Goal: Task Accomplishment & Management: Manage account settings

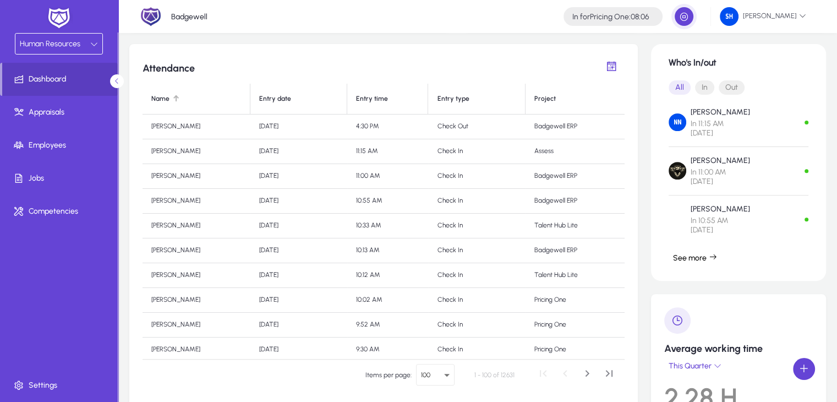
scroll to position [363, 0]
click at [695, 7] on span "button" at bounding box center [684, 17] width 22 height 22
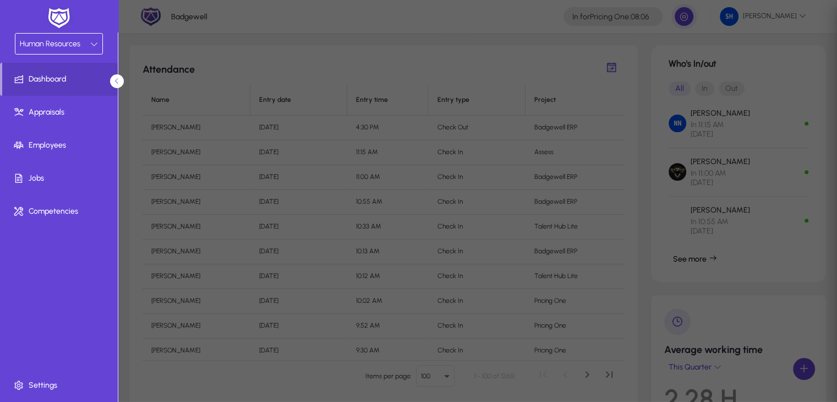
type input "*****"
type input "**********"
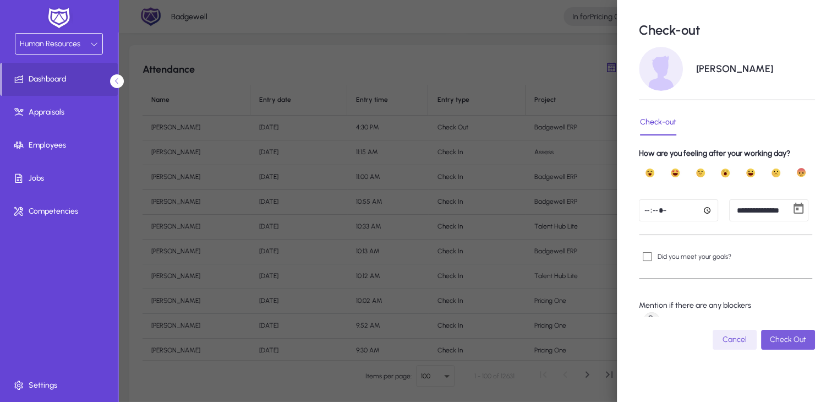
click at [770, 333] on span "submit" at bounding box center [788, 339] width 54 height 26
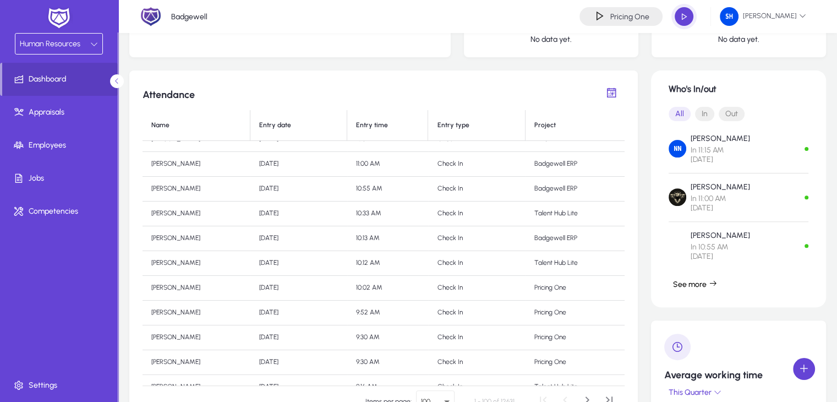
scroll to position [0, 0]
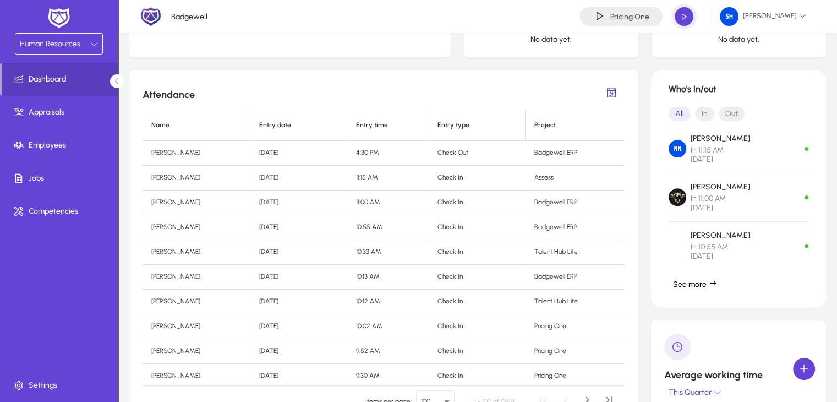
click at [193, 254] on td "[PERSON_NAME]" at bounding box center [196, 252] width 108 height 25
click at [168, 251] on td "[PERSON_NAME]" at bounding box center [196, 252] width 108 height 25
drag, startPoint x: 211, startPoint y: 247, endPoint x: 151, endPoint y: 245, distance: 60.5
click at [151, 245] on td "[PERSON_NAME]" at bounding box center [196, 252] width 108 height 25
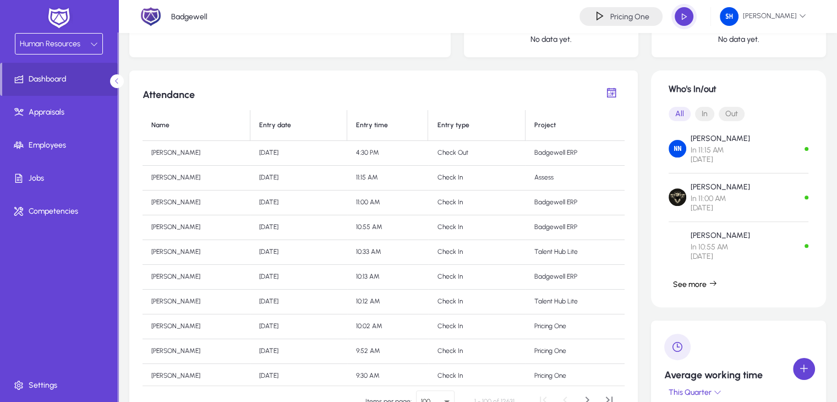
click at [151, 245] on td "[PERSON_NAME]" at bounding box center [196, 252] width 108 height 25
click at [180, 252] on td "[PERSON_NAME]" at bounding box center [196, 252] width 108 height 25
click at [200, 249] on td "[PERSON_NAME]" at bounding box center [196, 252] width 108 height 25
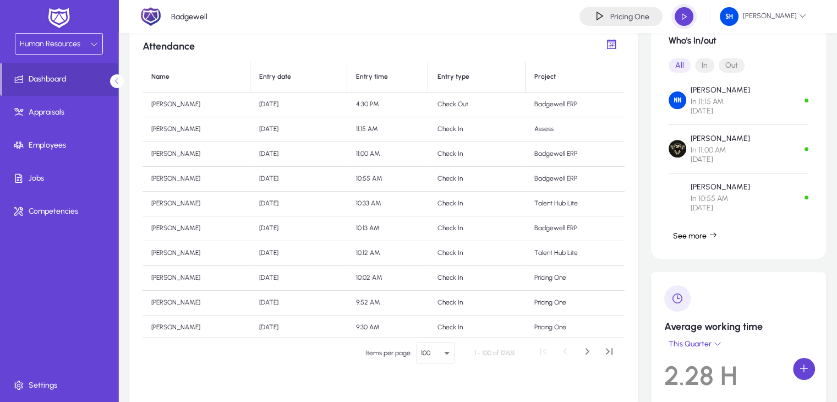
scroll to position [385, 0]
